Goal: Task Accomplishment & Management: Use online tool/utility

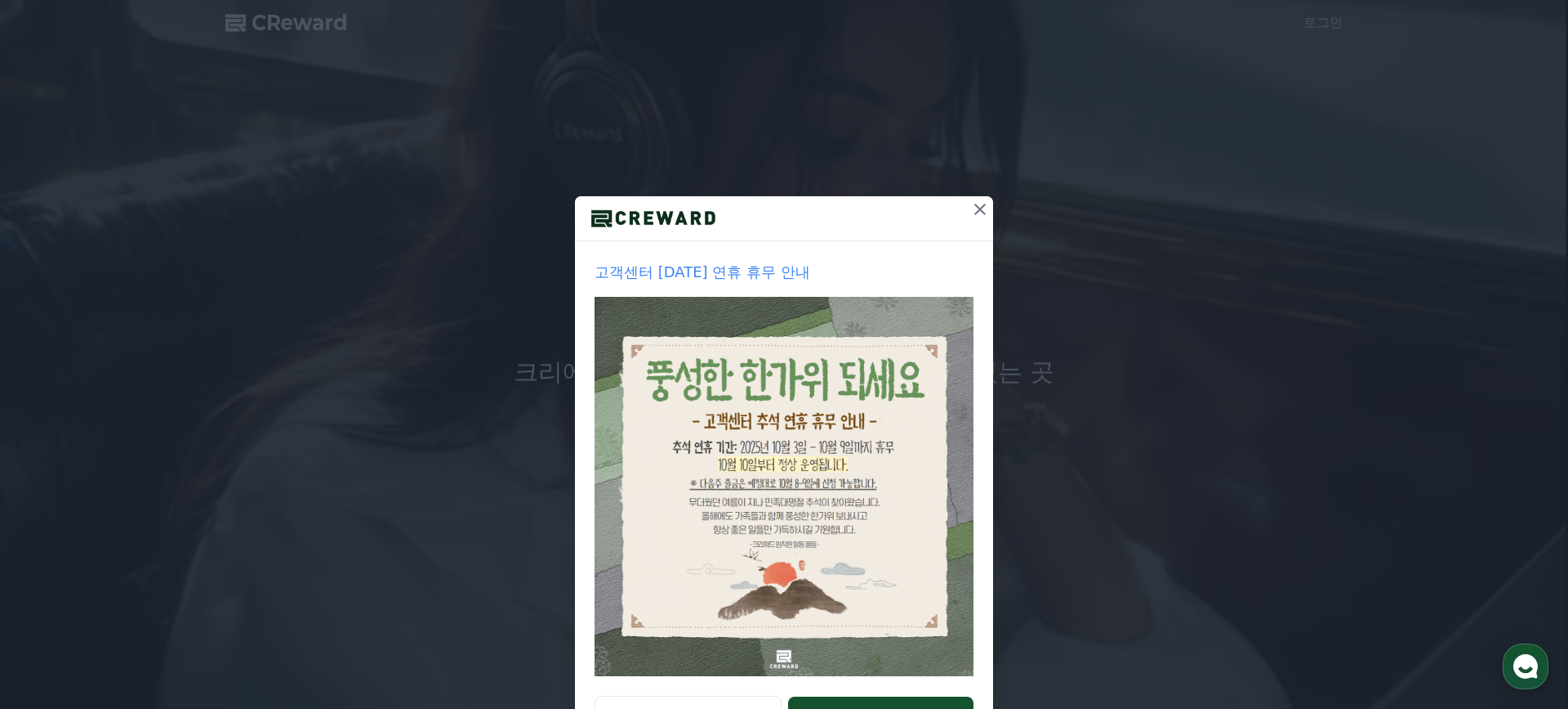
click at [987, 213] on icon at bounding box center [981, 209] width 20 height 20
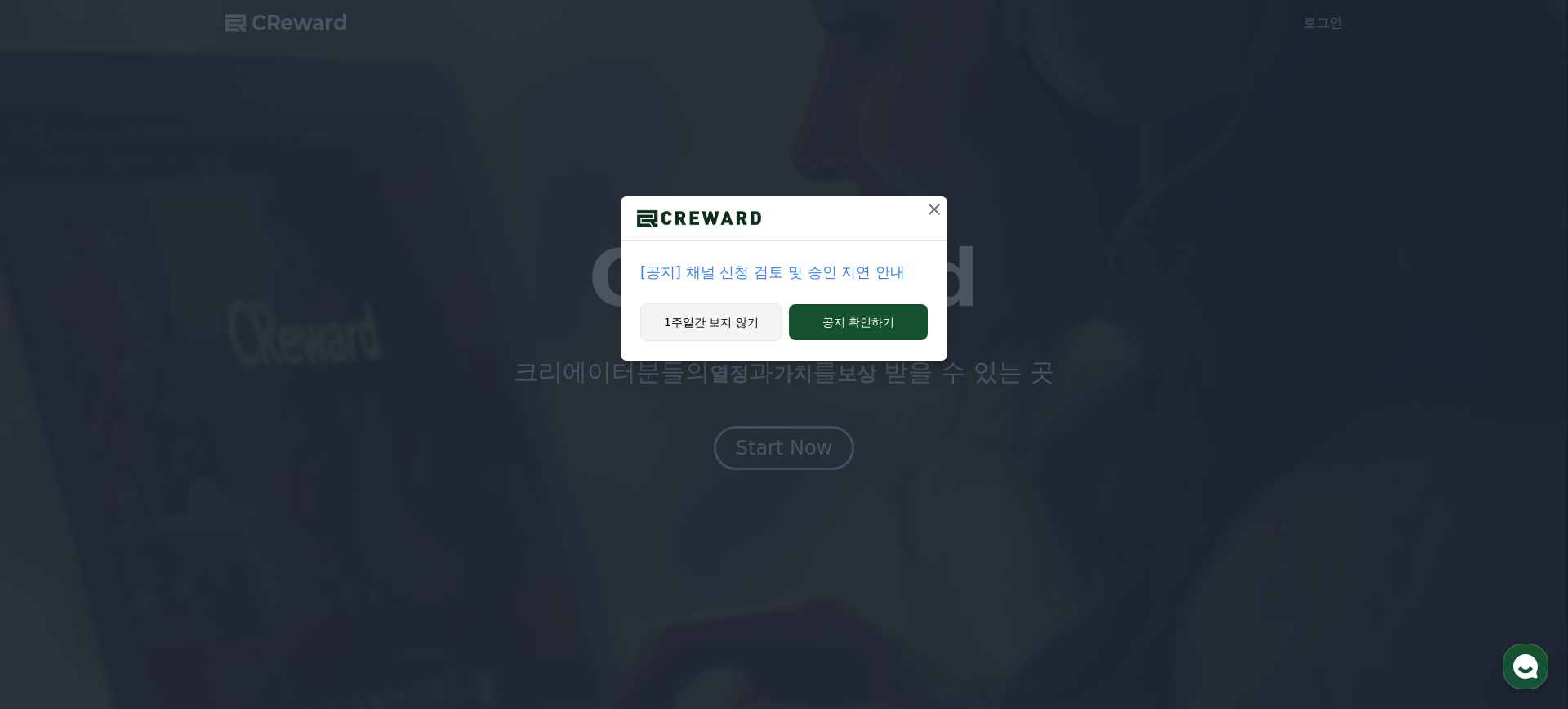
click at [720, 329] on button "1주일간 보지 않기" at bounding box center [712, 321] width 142 height 37
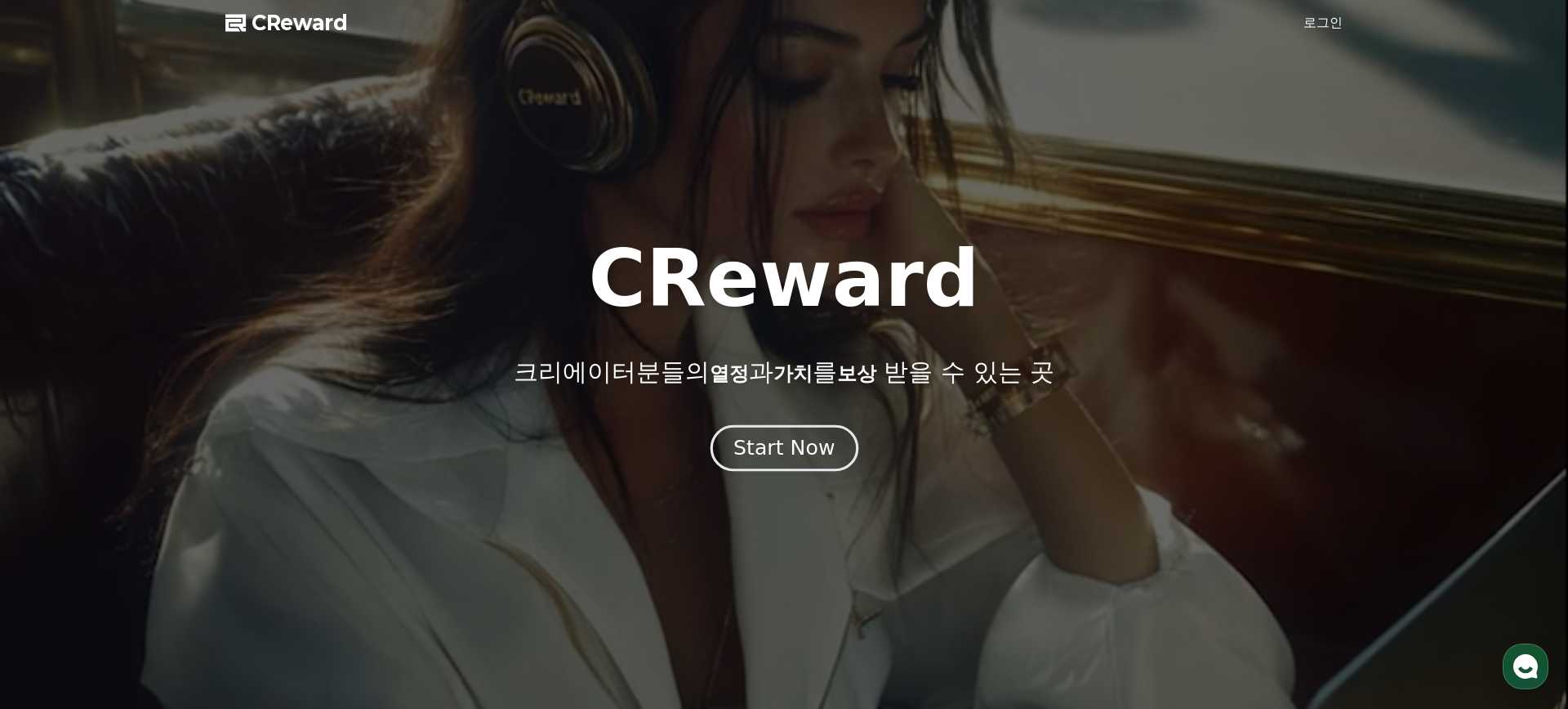
click at [785, 452] on div "Start Now" at bounding box center [784, 448] width 102 height 28
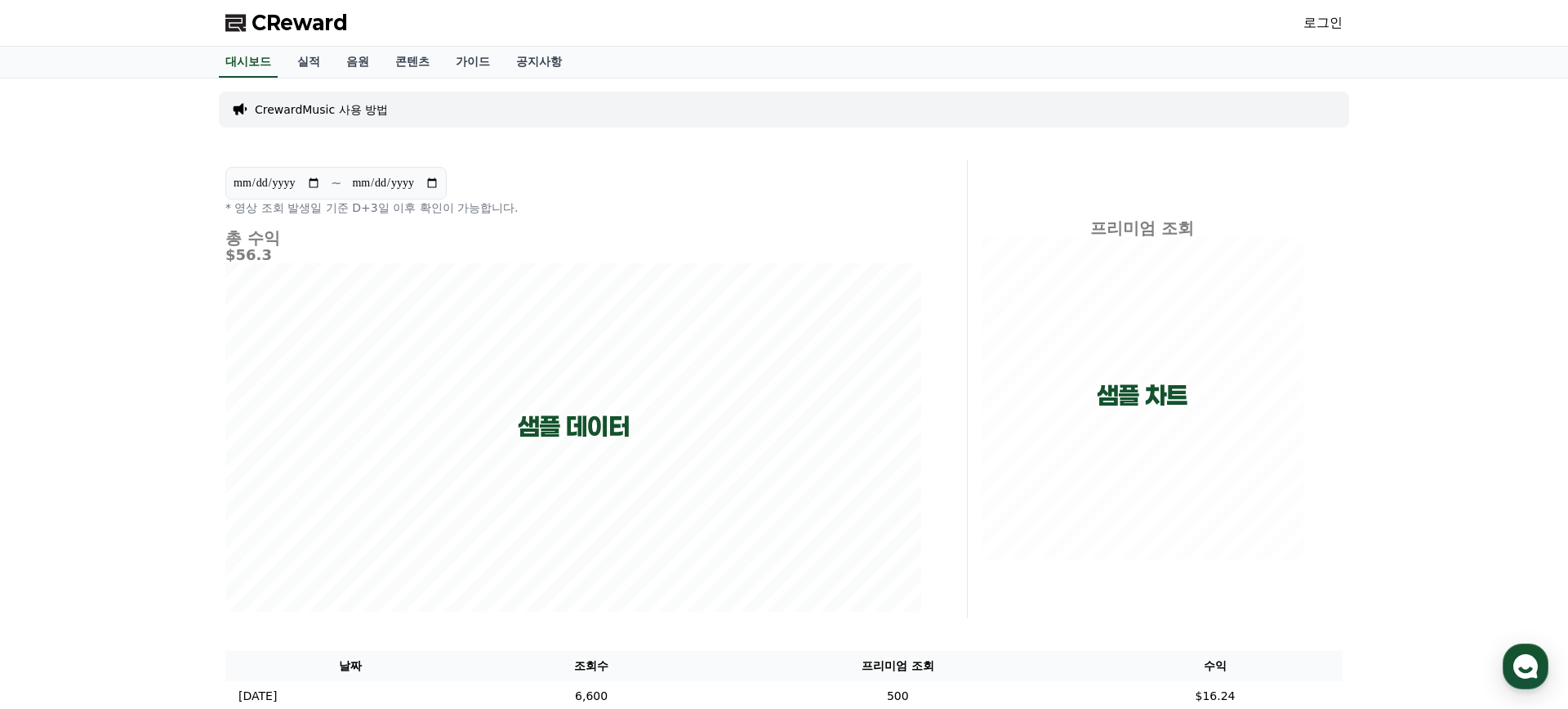
click at [1344, 22] on div "CReward 로그인" at bounding box center [784, 23] width 1143 height 45
click at [1332, 22] on link "로그인" at bounding box center [1324, 23] width 39 height 20
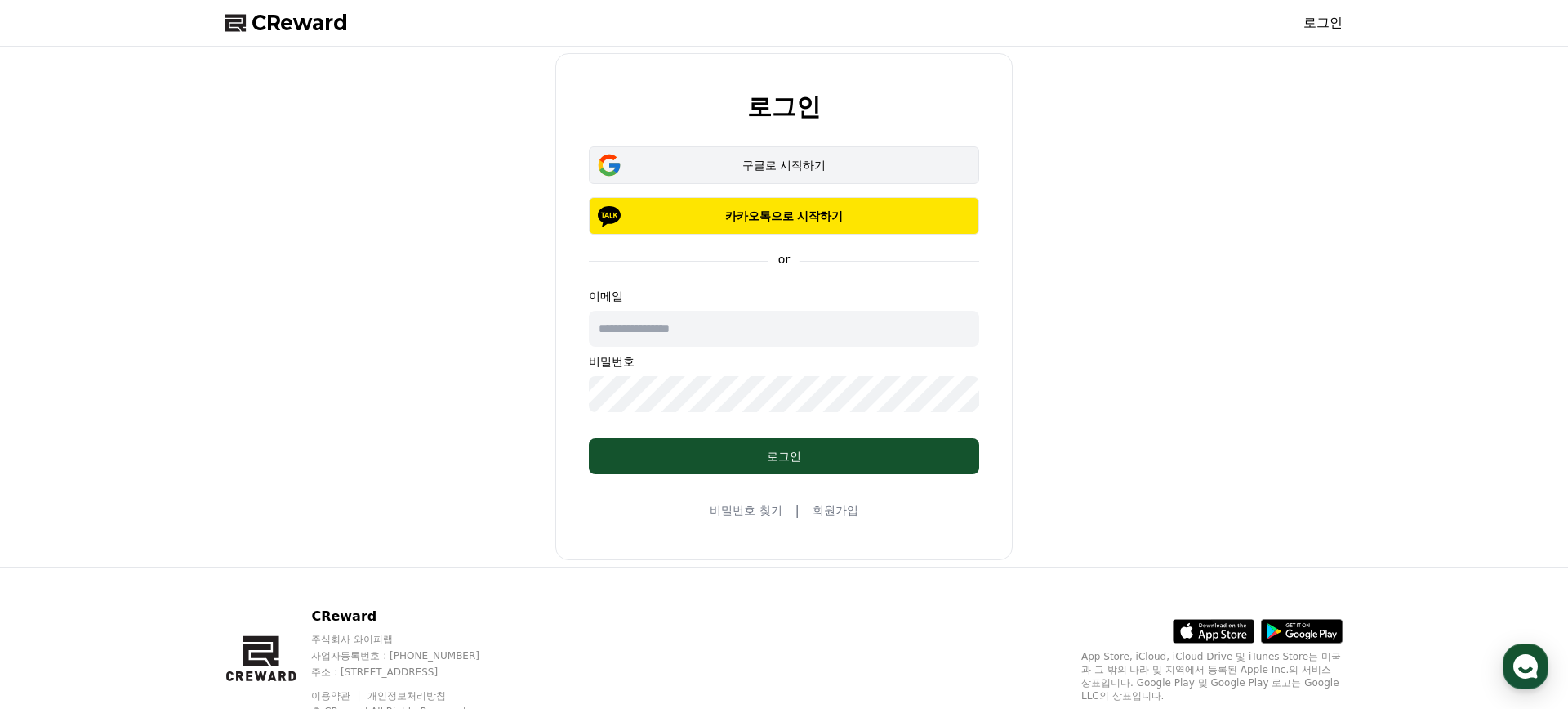
click at [781, 172] on div "구글로 시작하기" at bounding box center [784, 165] width 343 height 17
